Goal: Book appointment/travel/reservation

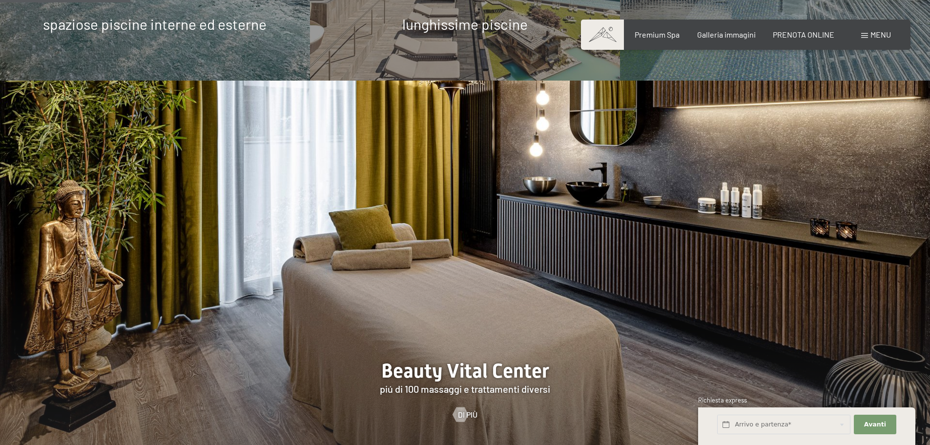
scroll to position [1025, 0]
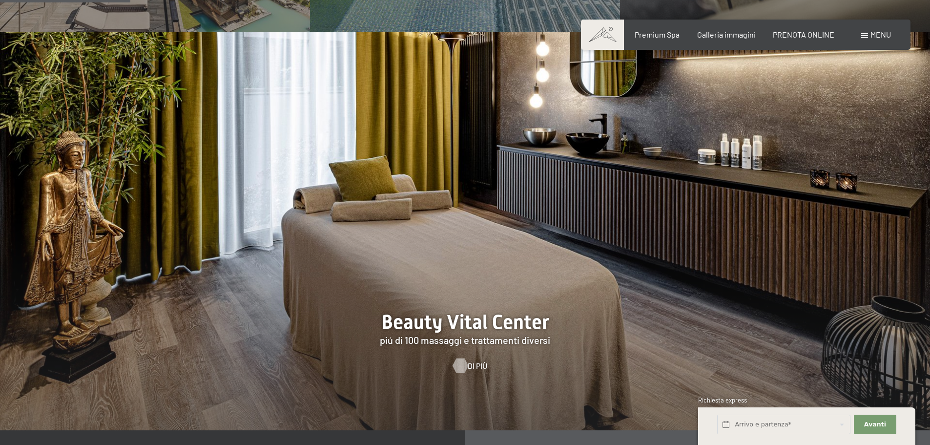
click at [463, 358] on div at bounding box center [460, 365] width 8 height 15
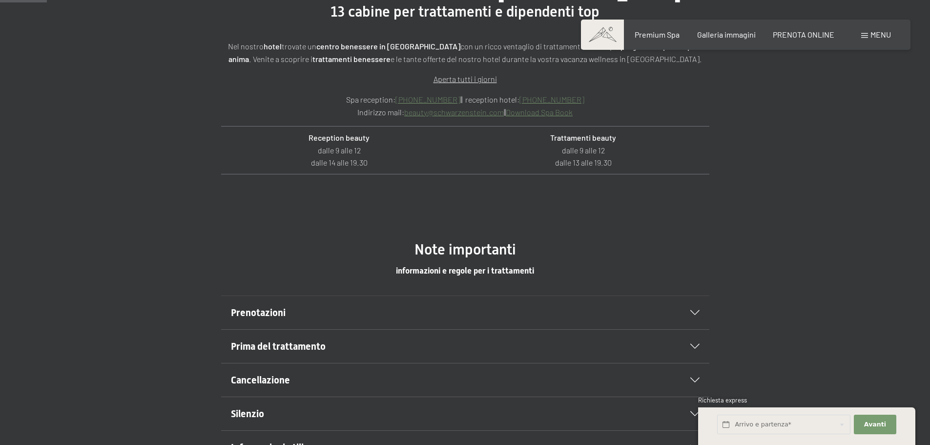
scroll to position [439, 0]
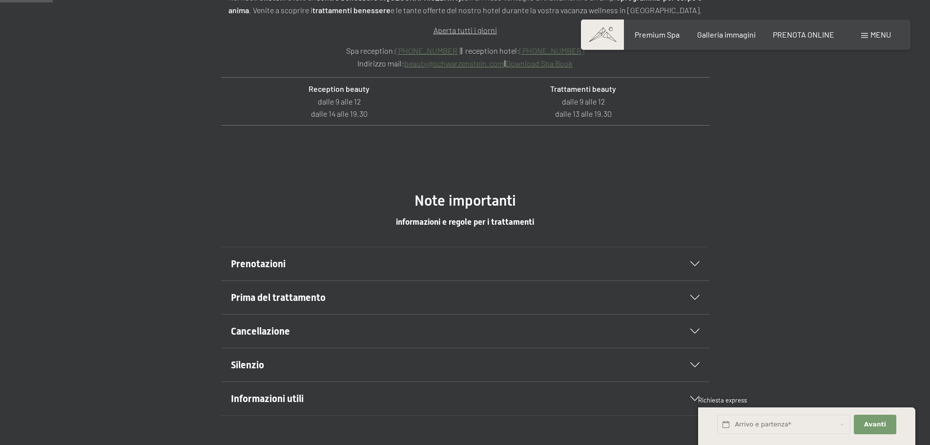
click at [696, 263] on icon at bounding box center [694, 263] width 9 height 5
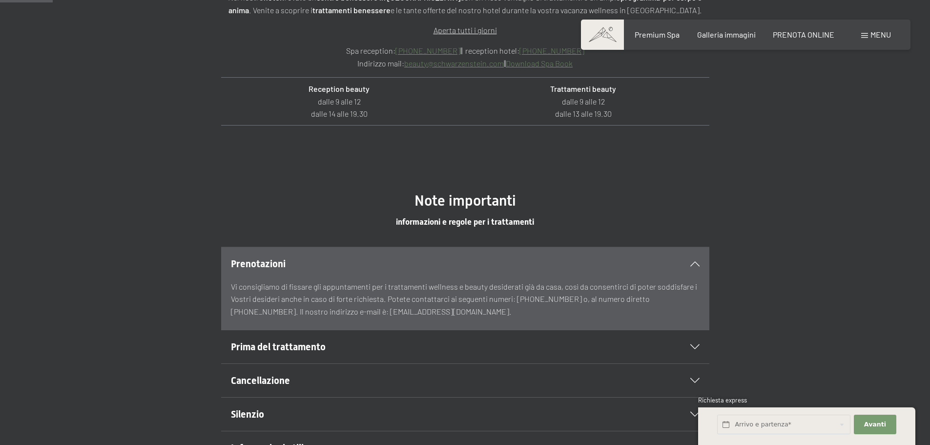
click at [690, 267] on div "Prenotazioni" at bounding box center [465, 263] width 469 height 33
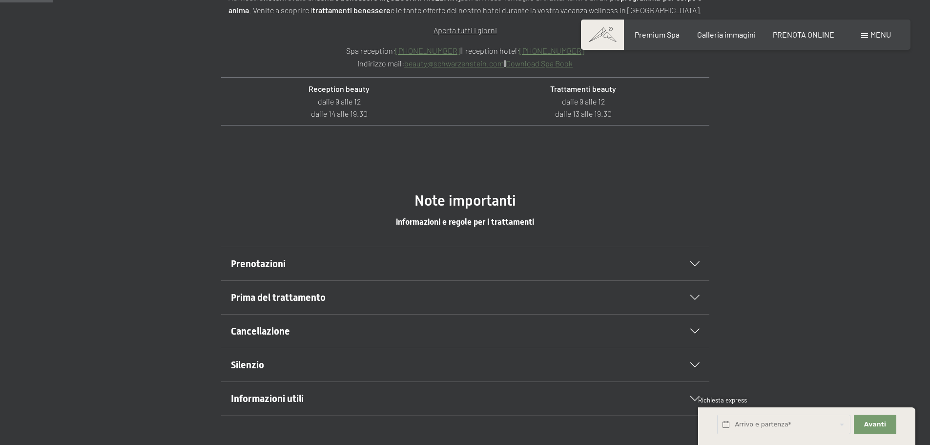
click at [694, 296] on icon at bounding box center [694, 297] width 9 height 5
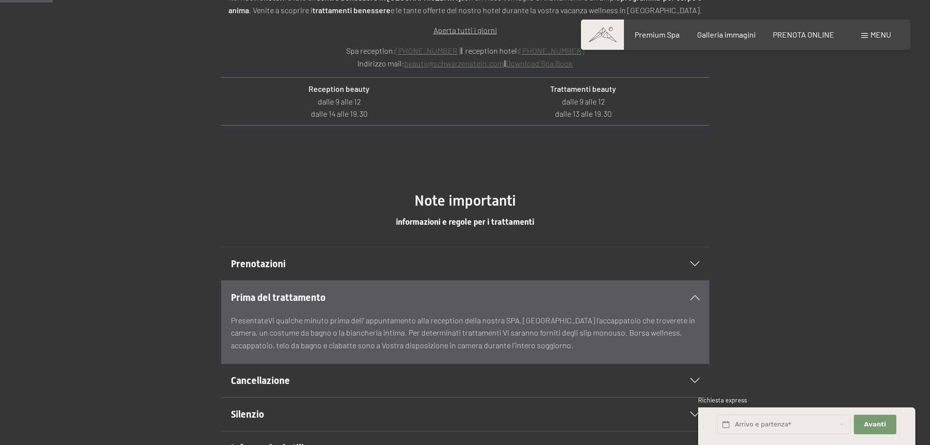
click at [694, 296] on icon at bounding box center [694, 297] width 9 height 5
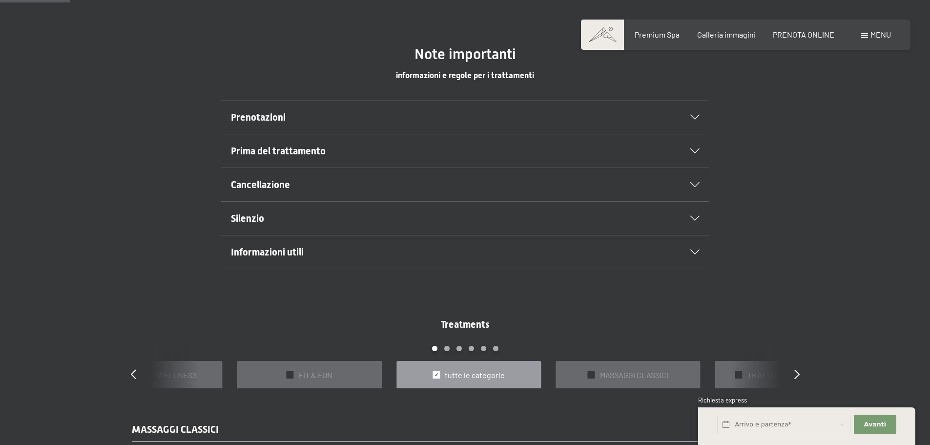
scroll to position [635, 0]
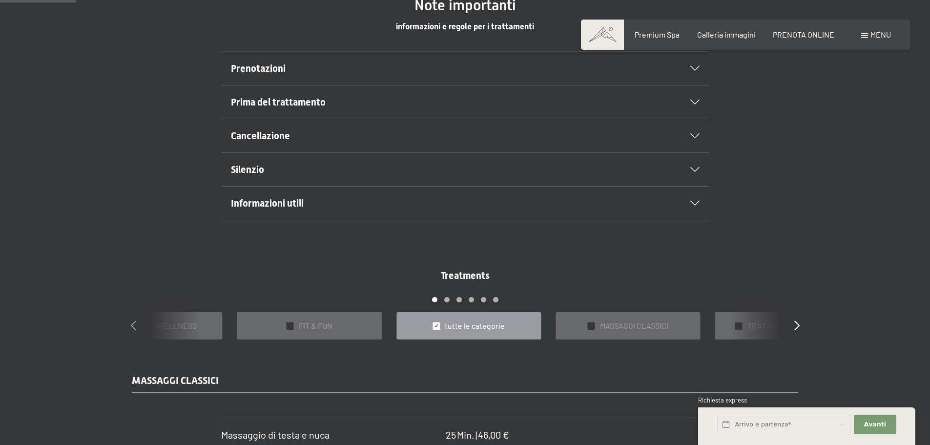
click at [131, 326] on icon at bounding box center [133, 325] width 5 height 10
click at [799, 325] on icon at bounding box center [796, 325] width 5 height 10
click at [636, 328] on span "MASSAGGI CLASSICI" at bounding box center [634, 325] width 68 height 11
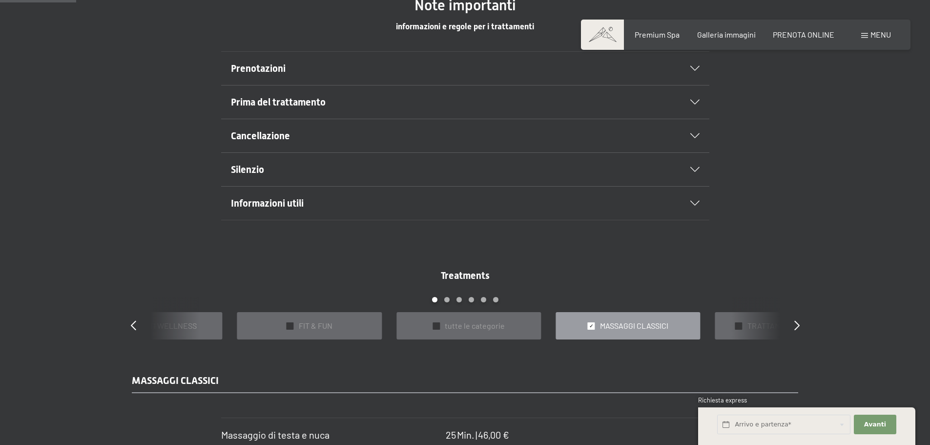
click at [636, 328] on span "MASSAGGI CLASSICI" at bounding box center [634, 325] width 68 height 11
click at [797, 323] on icon at bounding box center [796, 325] width 5 height 10
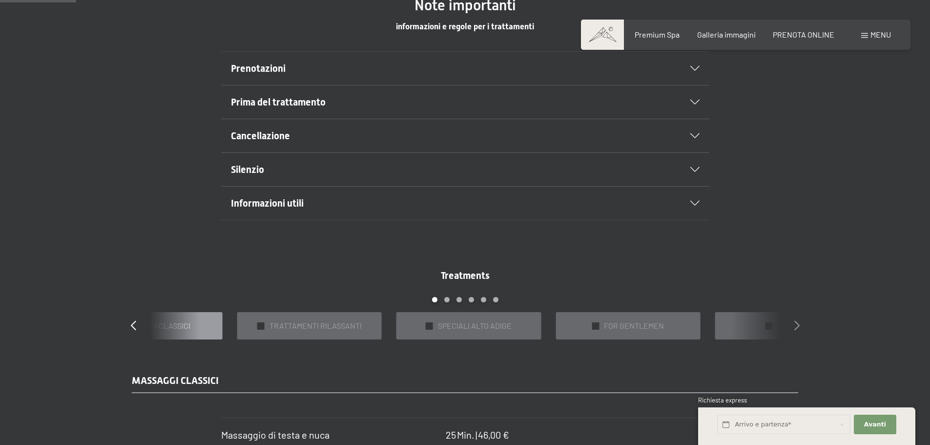
click at [797, 323] on icon at bounding box center [796, 325] width 5 height 10
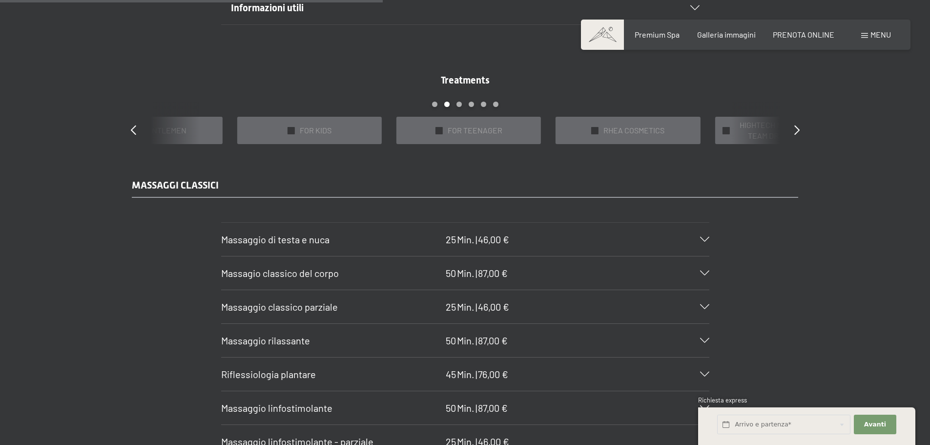
scroll to position [879, 0]
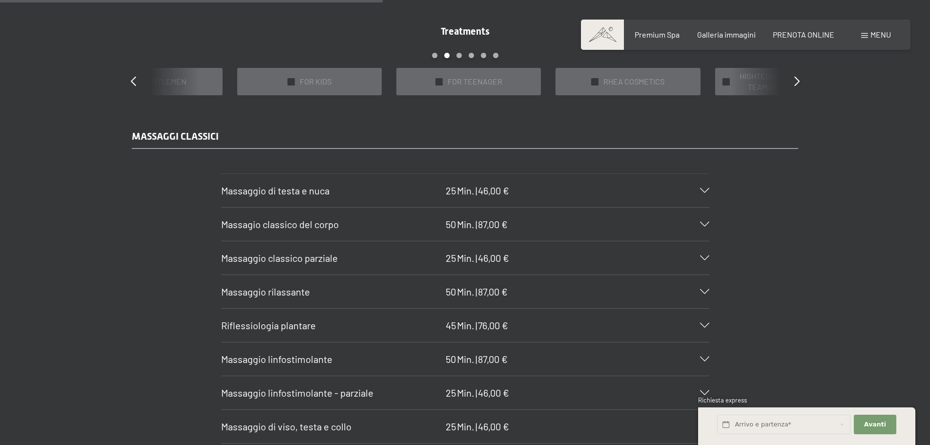
click at [702, 192] on icon at bounding box center [704, 190] width 9 height 5
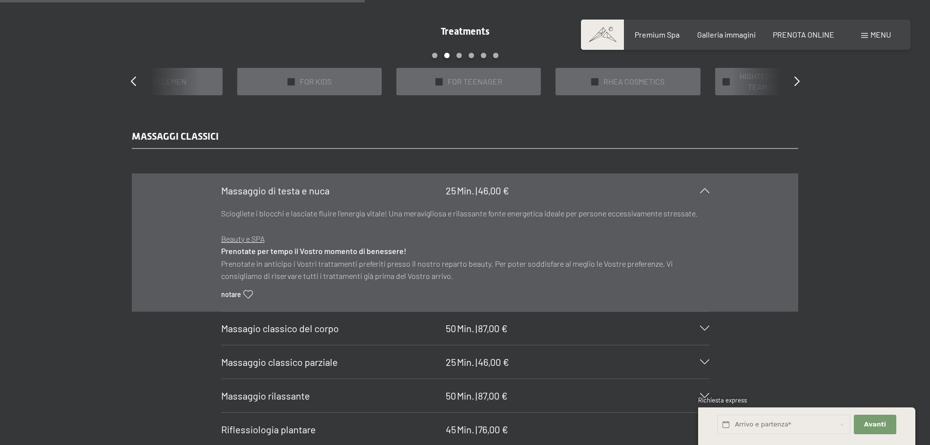
click at [283, 192] on span "Massaggio di testa e nuca" at bounding box center [275, 191] width 108 height 12
